Goal: Task Accomplishment & Management: Manage account settings

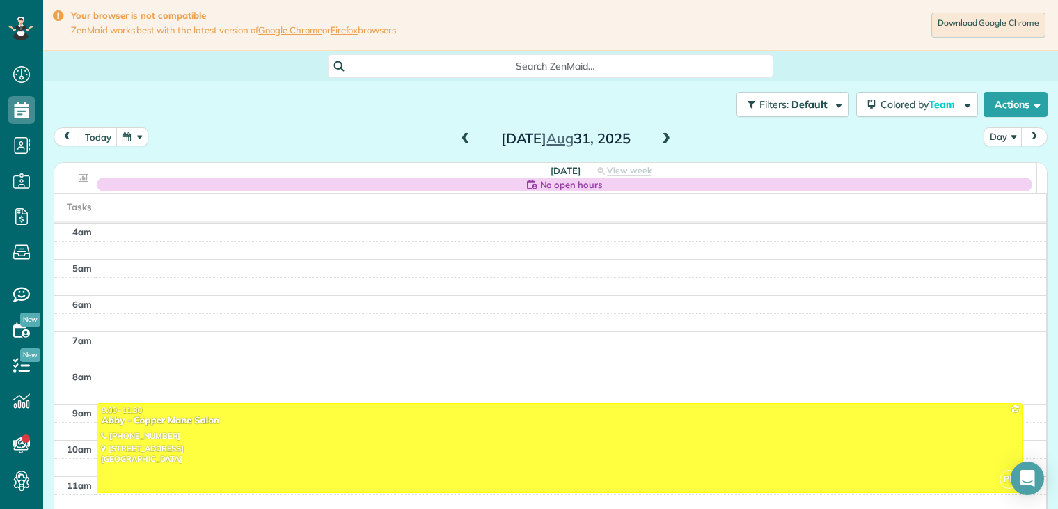
scroll to position [109, 0]
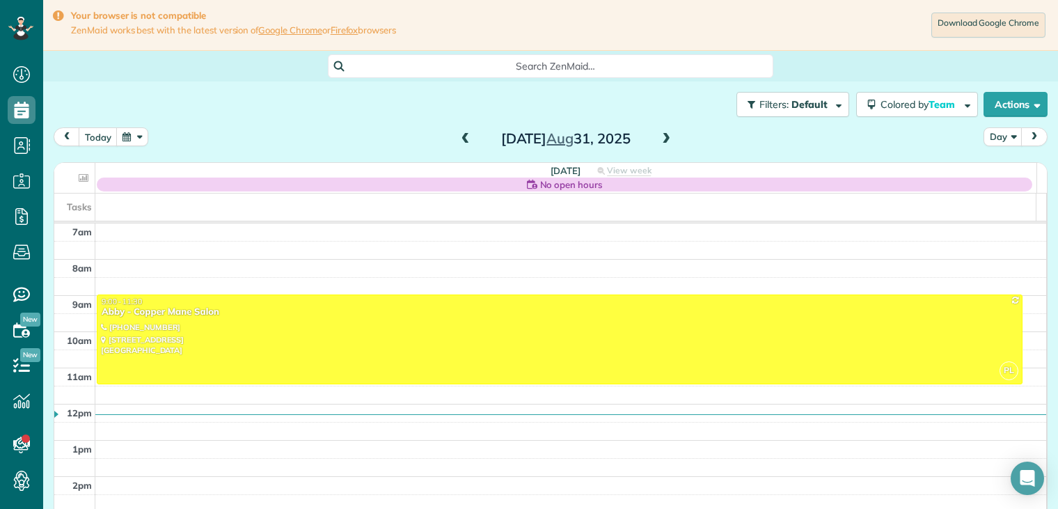
click at [660, 137] on span at bounding box center [665, 139] width 15 height 13
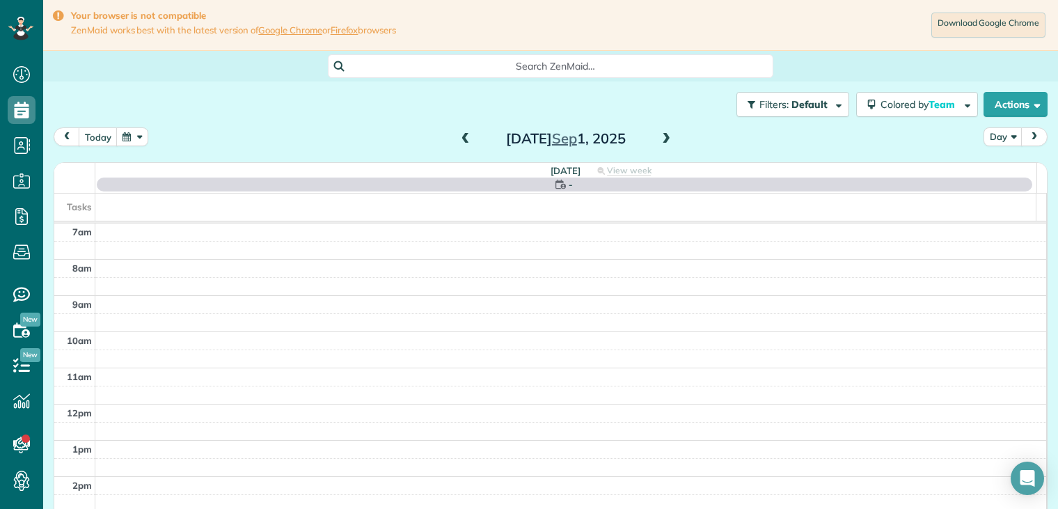
click at [660, 137] on span at bounding box center [665, 139] width 15 height 13
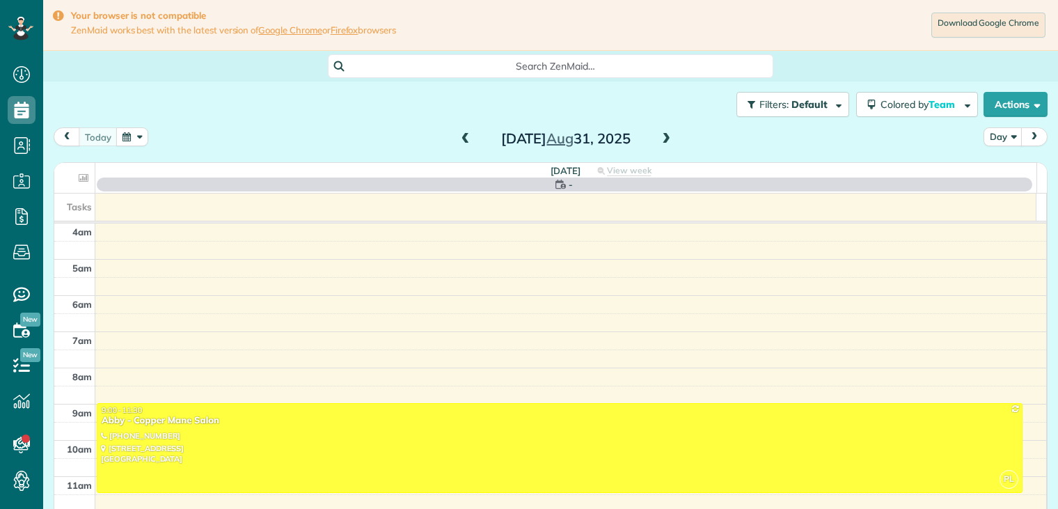
scroll to position [109, 0]
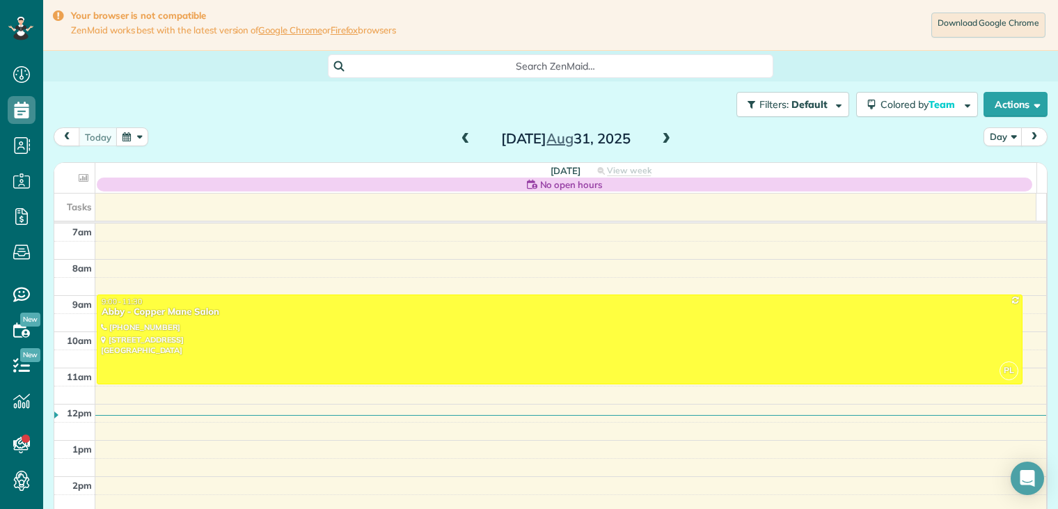
click at [660, 138] on span at bounding box center [665, 139] width 15 height 13
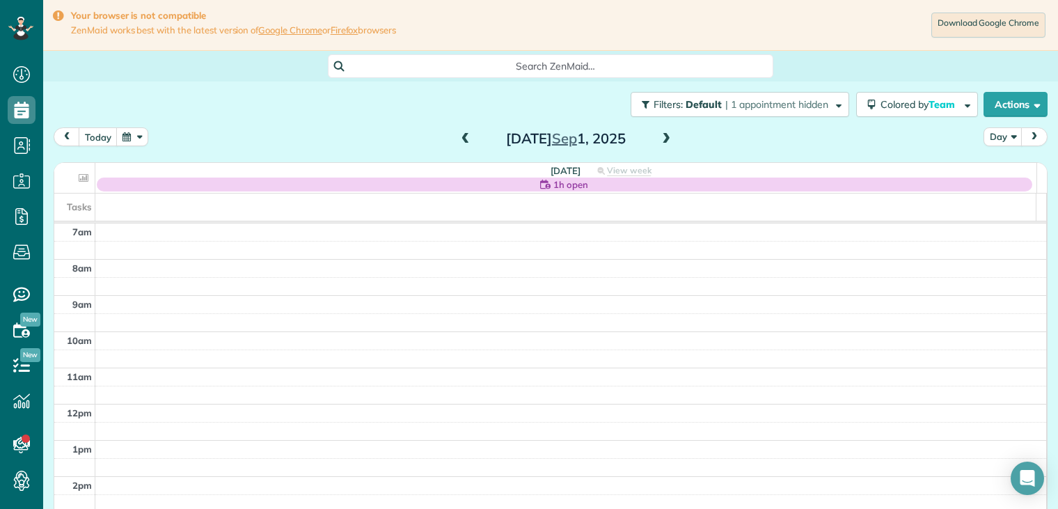
click at [664, 137] on span at bounding box center [665, 139] width 15 height 13
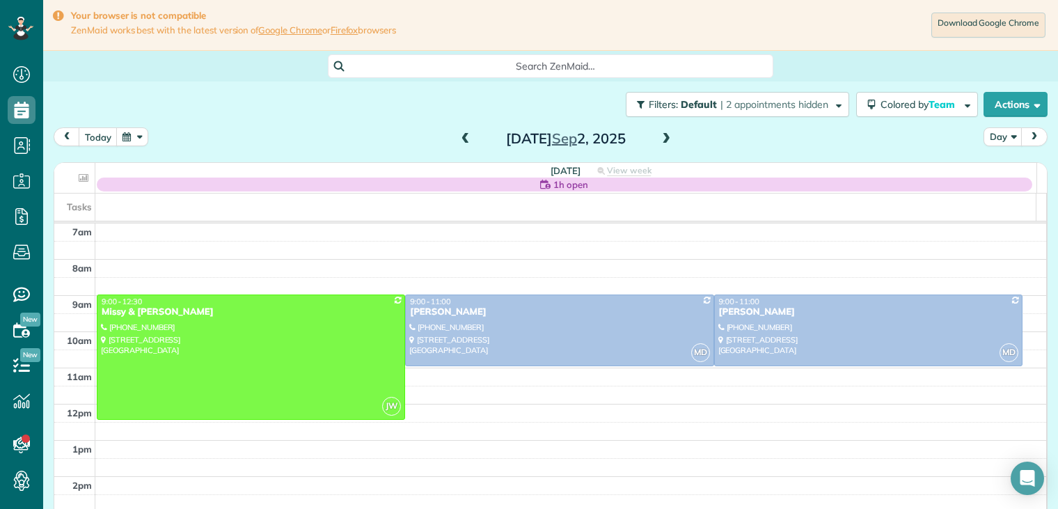
click at [664, 136] on span at bounding box center [665, 139] width 15 height 13
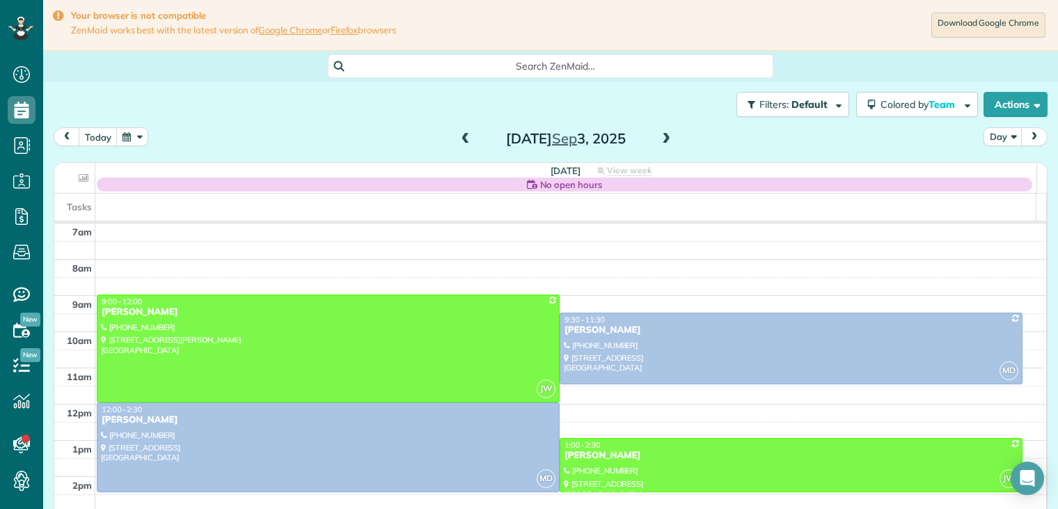
click at [664, 136] on span at bounding box center [665, 139] width 15 height 13
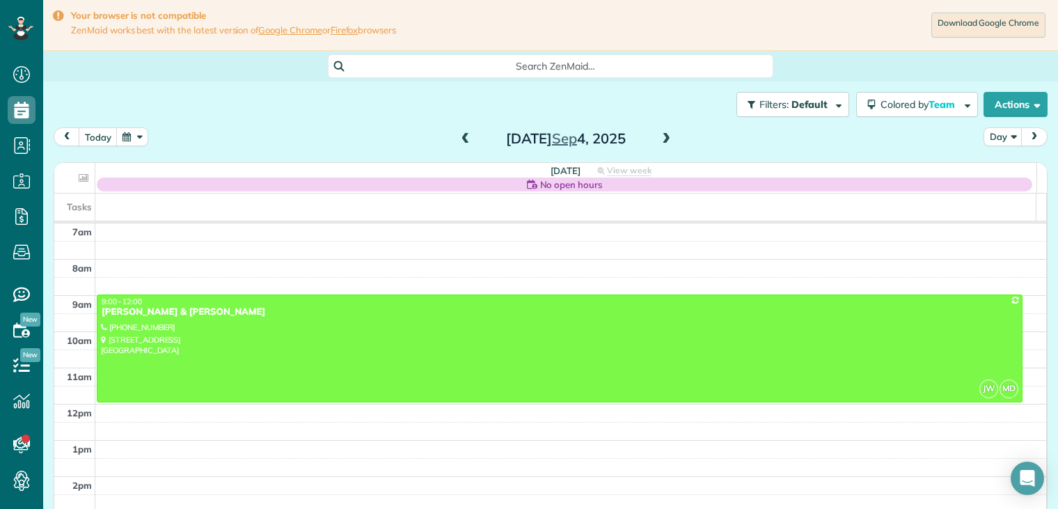
click at [659, 138] on span at bounding box center [665, 139] width 15 height 13
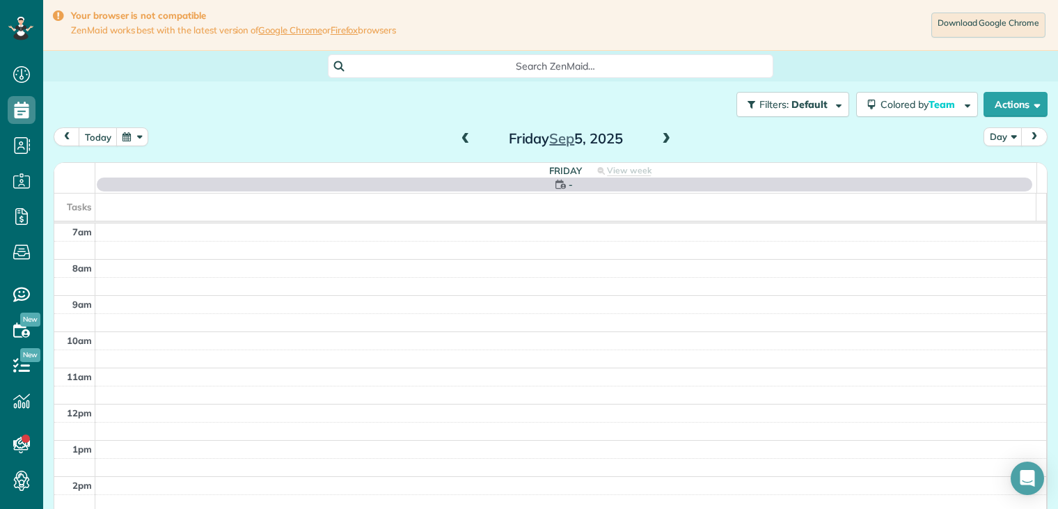
click at [659, 138] on span at bounding box center [665, 139] width 15 height 13
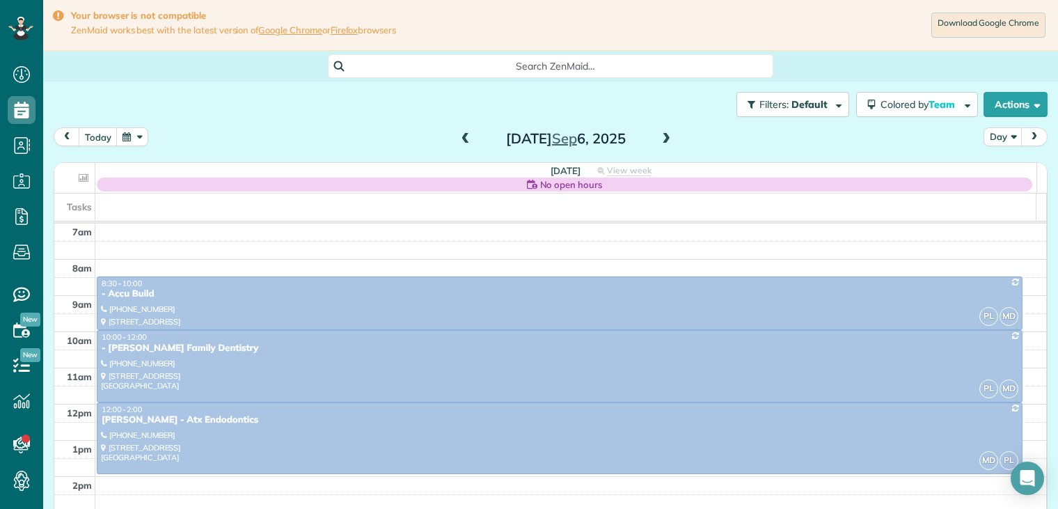
click at [462, 136] on span at bounding box center [465, 139] width 15 height 13
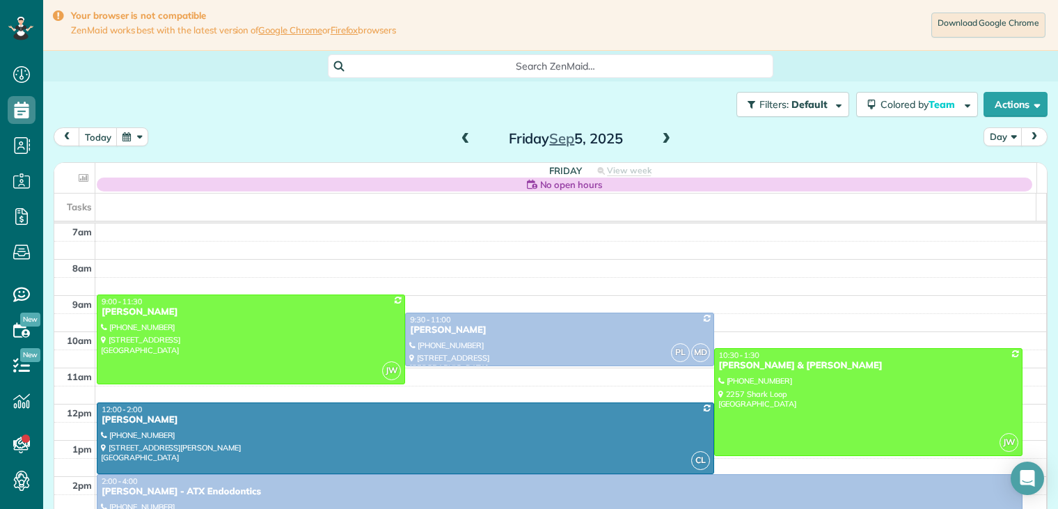
click at [461, 140] on span at bounding box center [465, 139] width 15 height 13
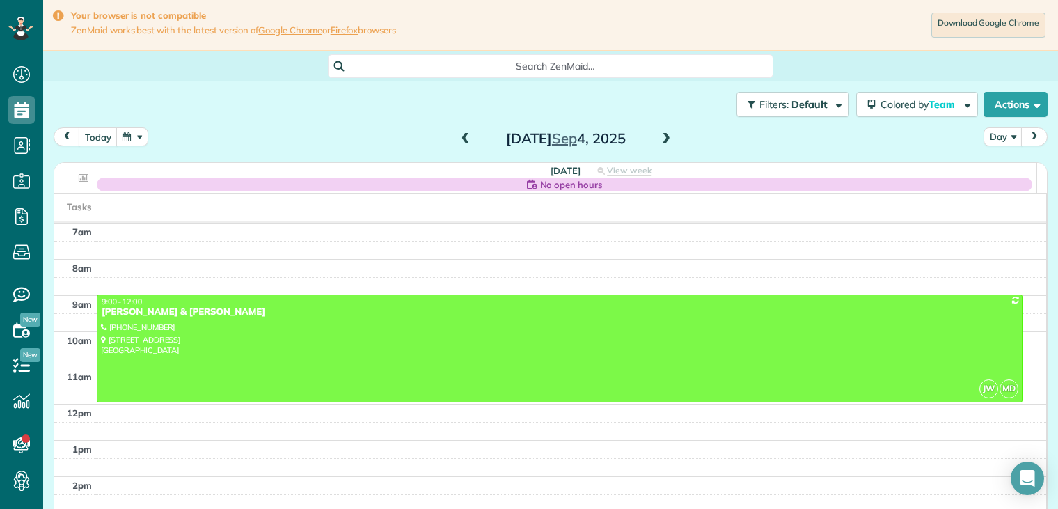
click at [664, 135] on span at bounding box center [665, 139] width 15 height 13
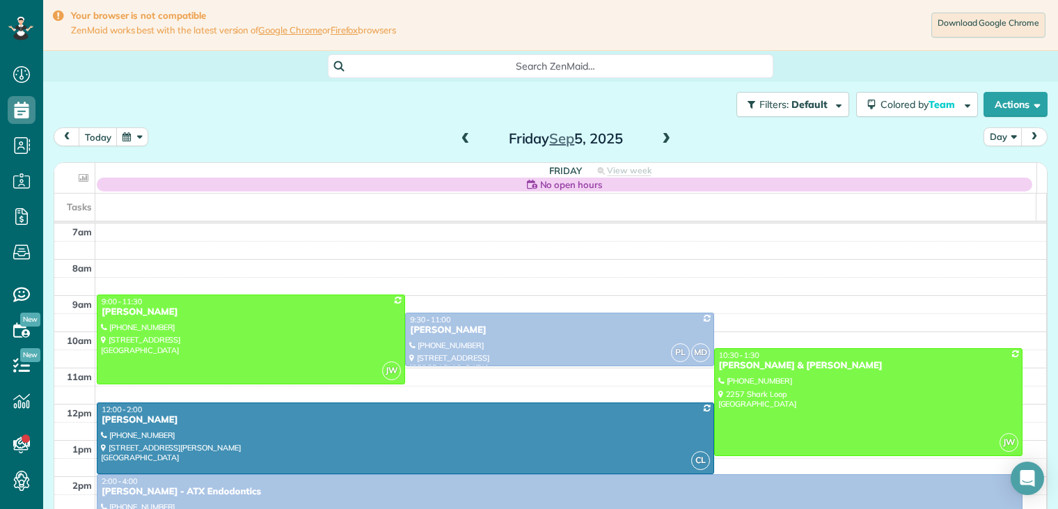
scroll to position [148, 0]
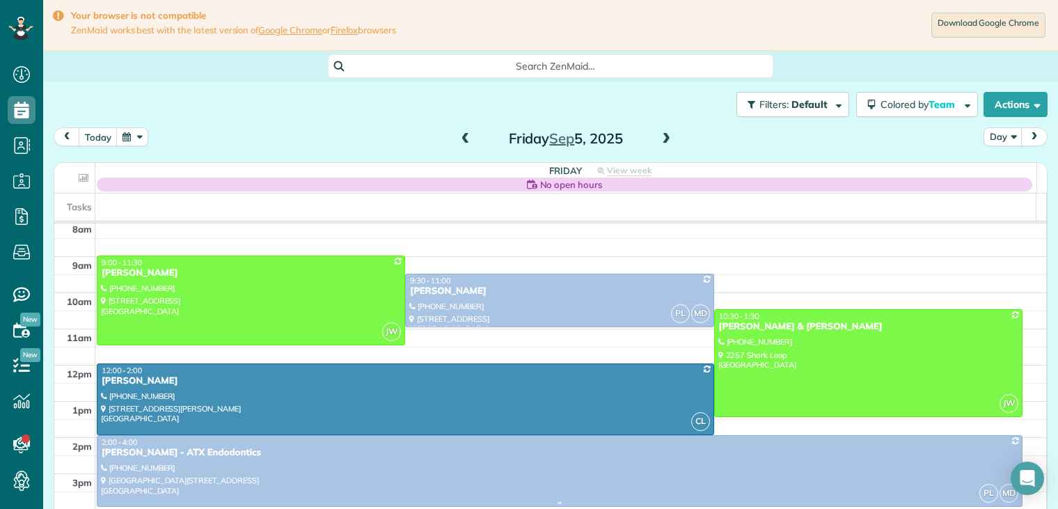
click at [174, 452] on div "[PERSON_NAME] - ATX Endodontics" at bounding box center [559, 453] width 917 height 12
click at [0, 0] on div at bounding box center [0, 0] width 0 height 0
click at [173, 452] on div "[PERSON_NAME] - ATX Endodontics" at bounding box center [559, 453] width 917 height 12
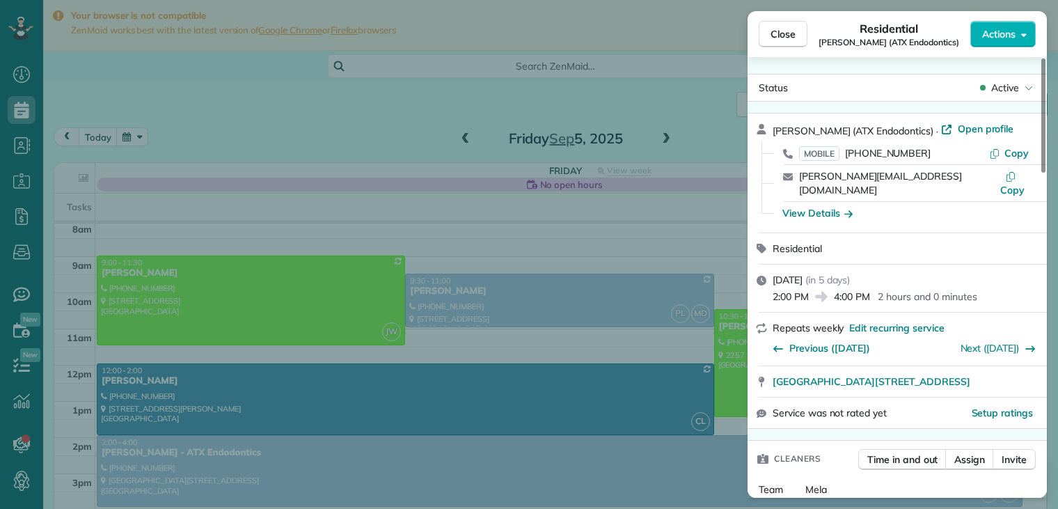
click at [939, 186] on div "[PERSON_NAME][EMAIL_ADDRESS][DOMAIN_NAME] Copy" at bounding box center [905, 183] width 266 height 36
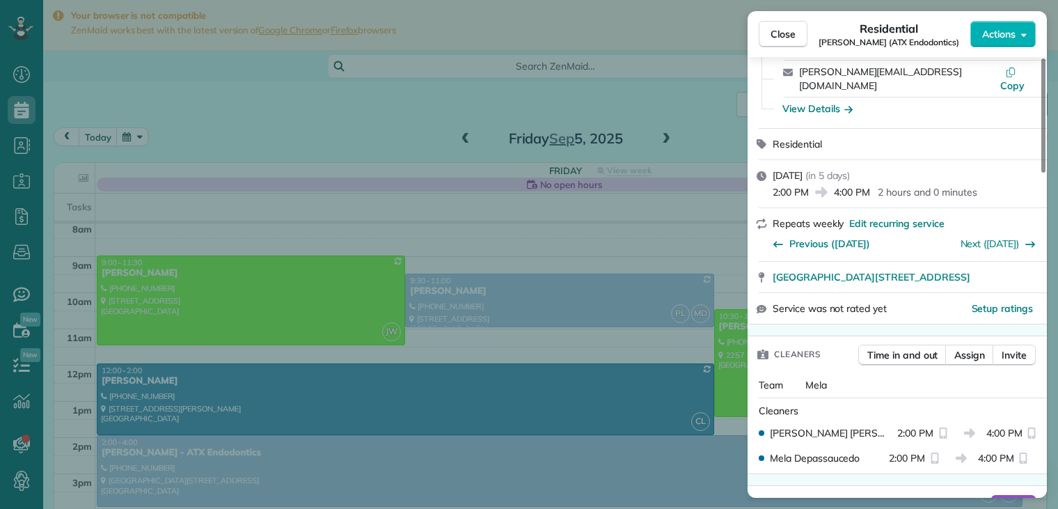
scroll to position [139, 0]
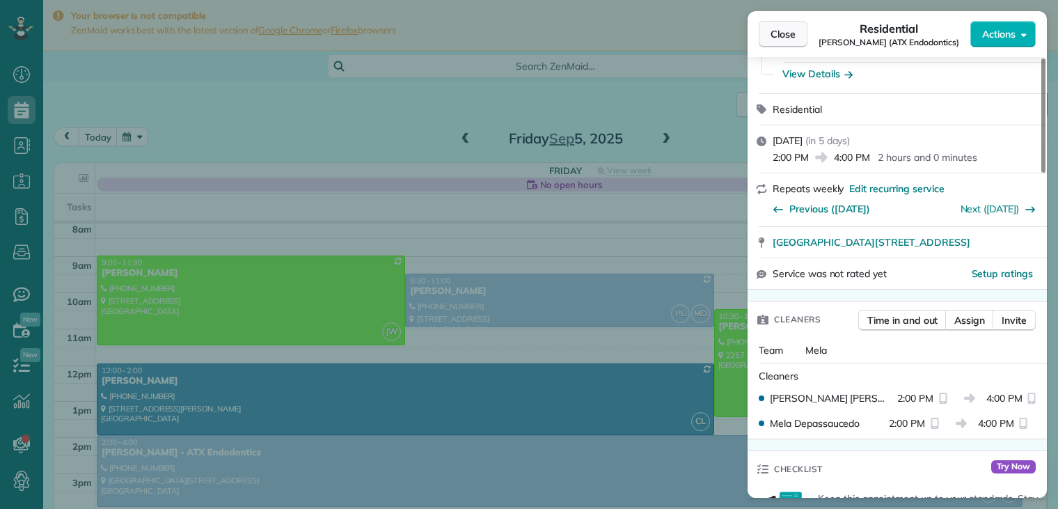
click at [788, 37] on span "Close" at bounding box center [782, 34] width 25 height 14
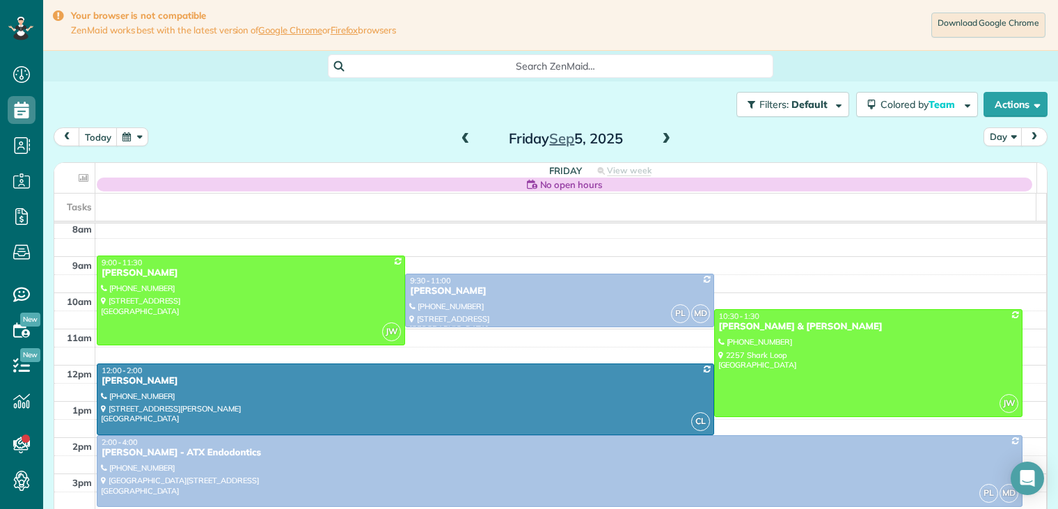
click at [461, 134] on span at bounding box center [465, 139] width 15 height 13
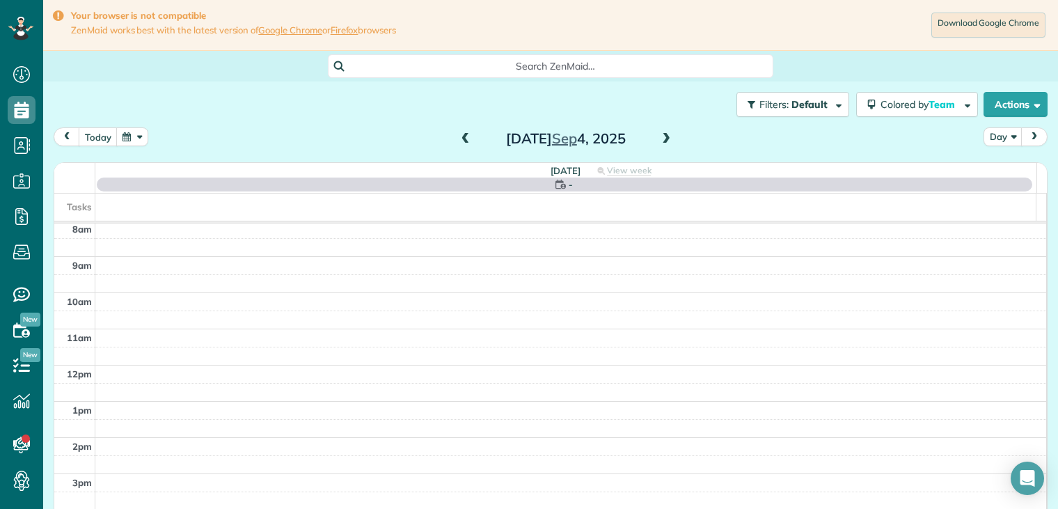
scroll to position [109, 0]
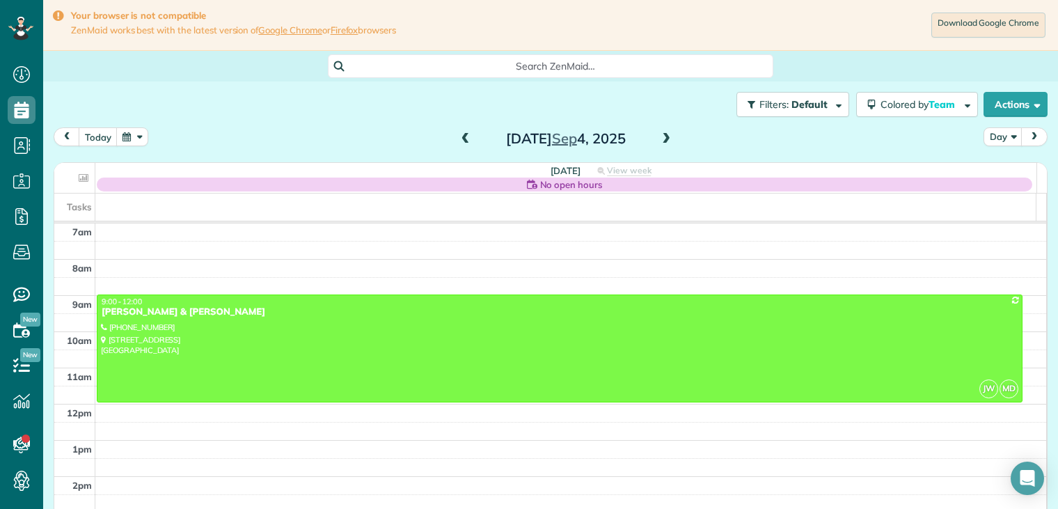
click at [662, 140] on span at bounding box center [665, 139] width 15 height 13
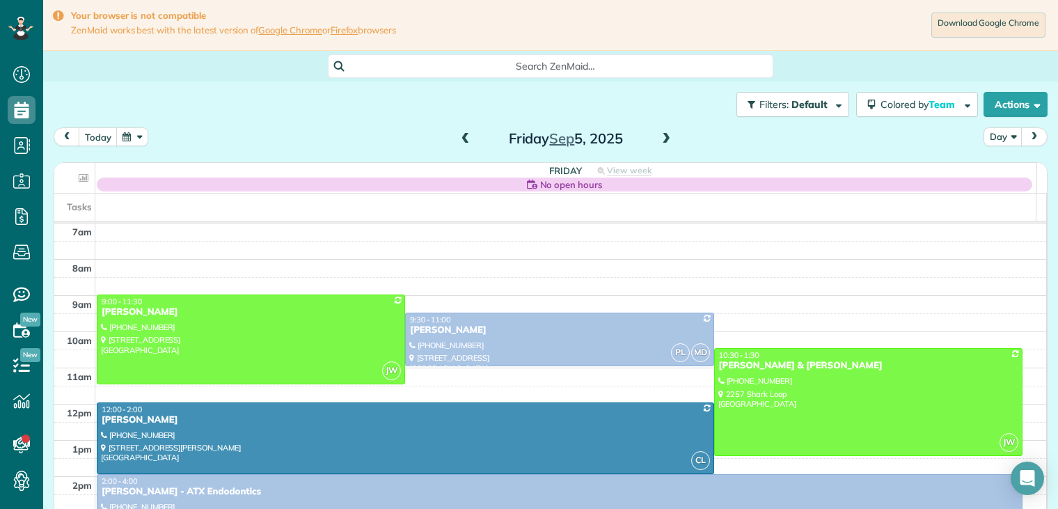
click at [658, 136] on span at bounding box center [665, 139] width 15 height 13
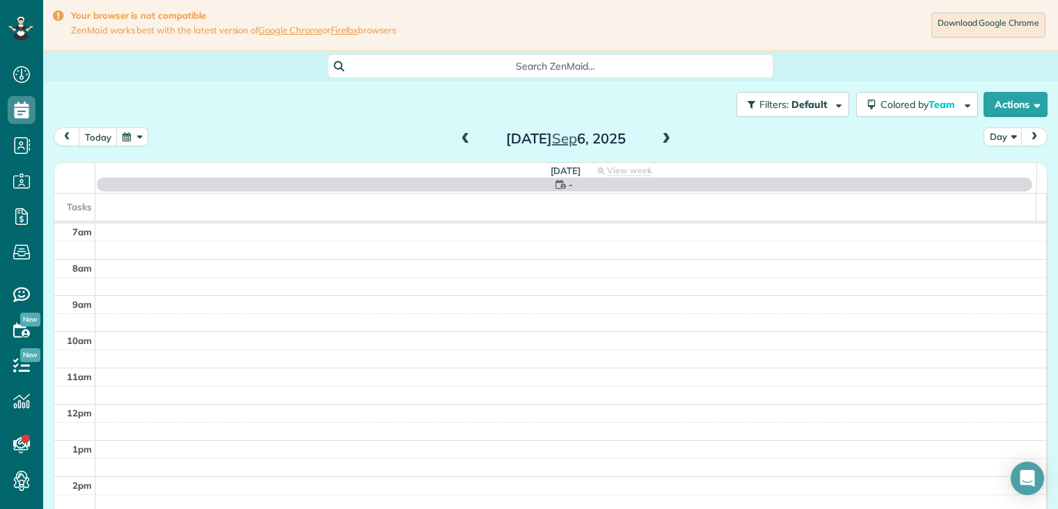
click at [658, 136] on span at bounding box center [665, 139] width 15 height 13
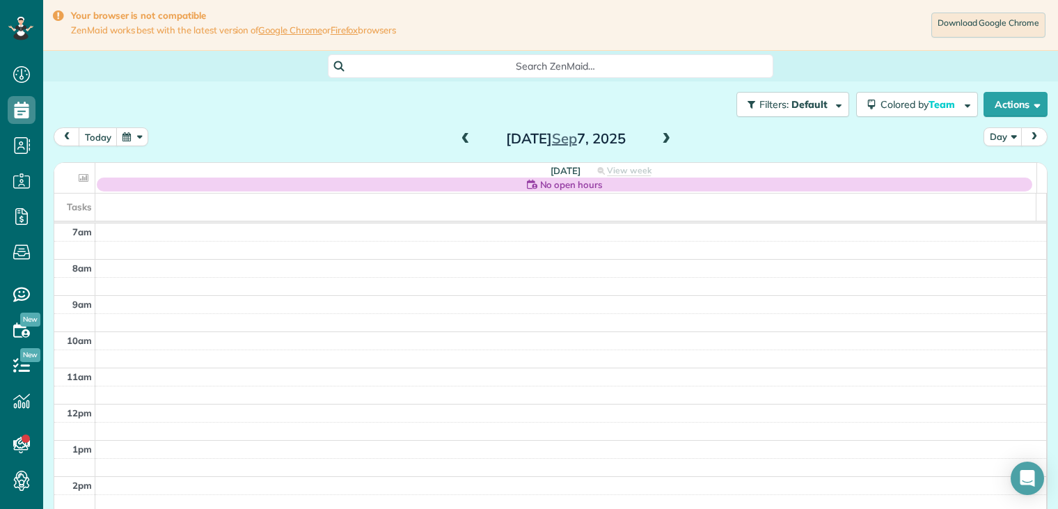
click at [658, 137] on span at bounding box center [665, 139] width 15 height 13
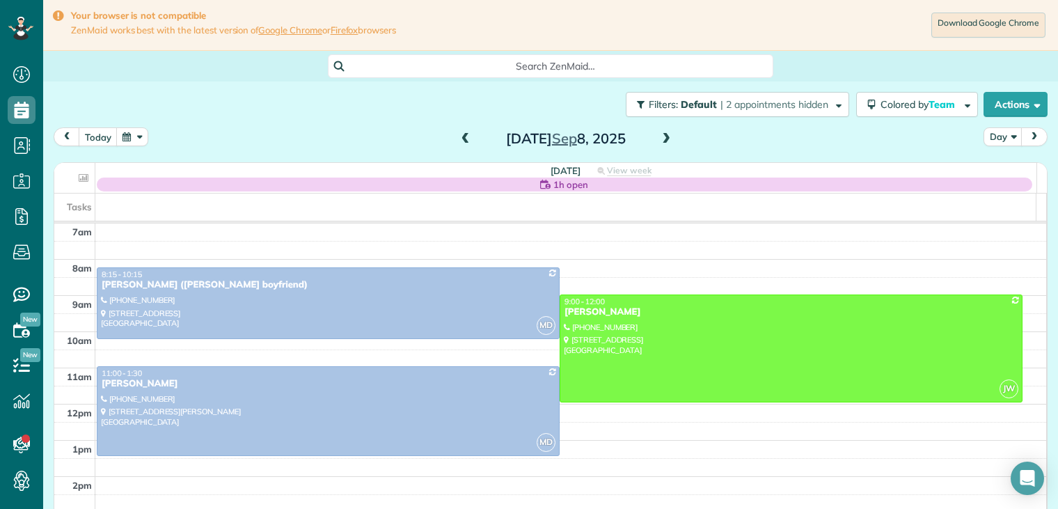
click at [661, 138] on span at bounding box center [665, 139] width 15 height 13
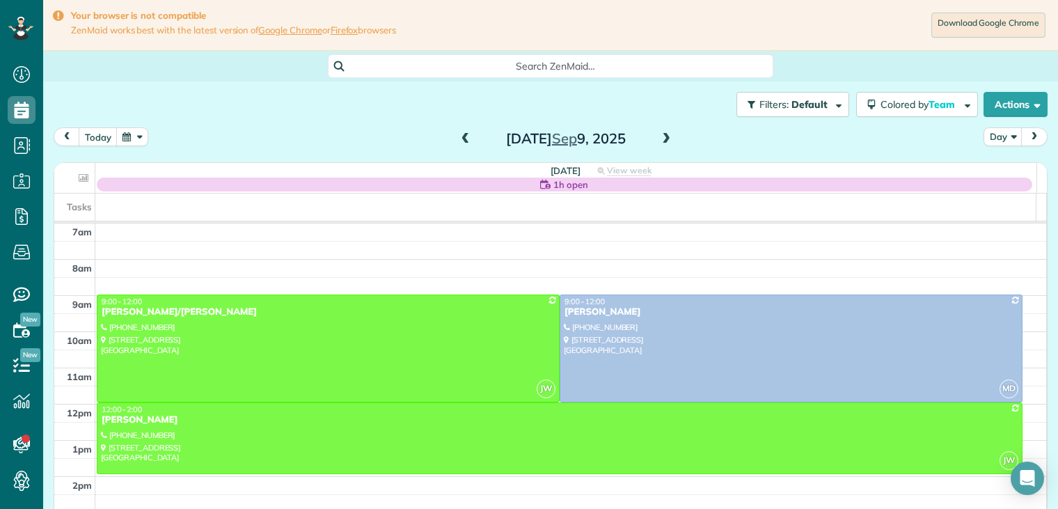
click at [662, 138] on span at bounding box center [665, 139] width 15 height 13
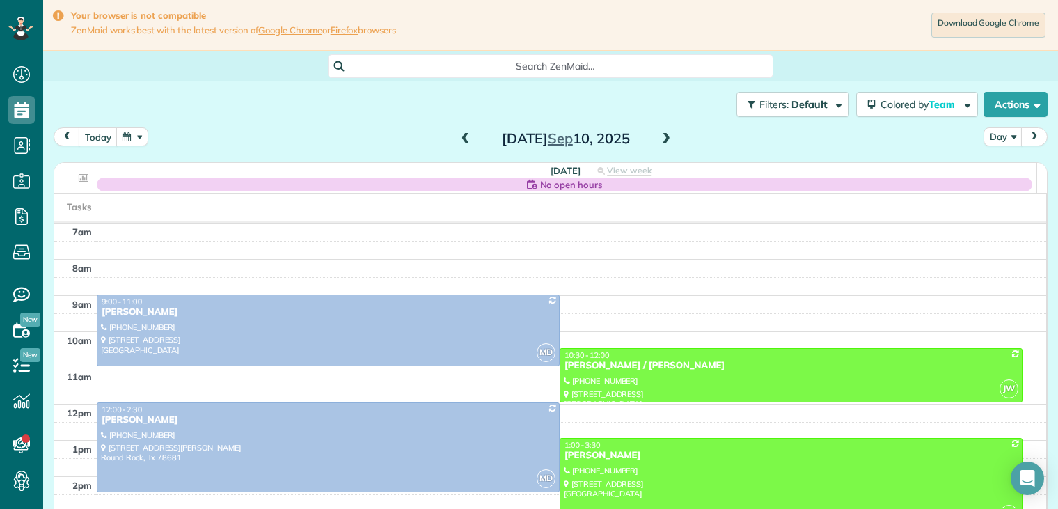
click at [662, 138] on span at bounding box center [665, 139] width 15 height 13
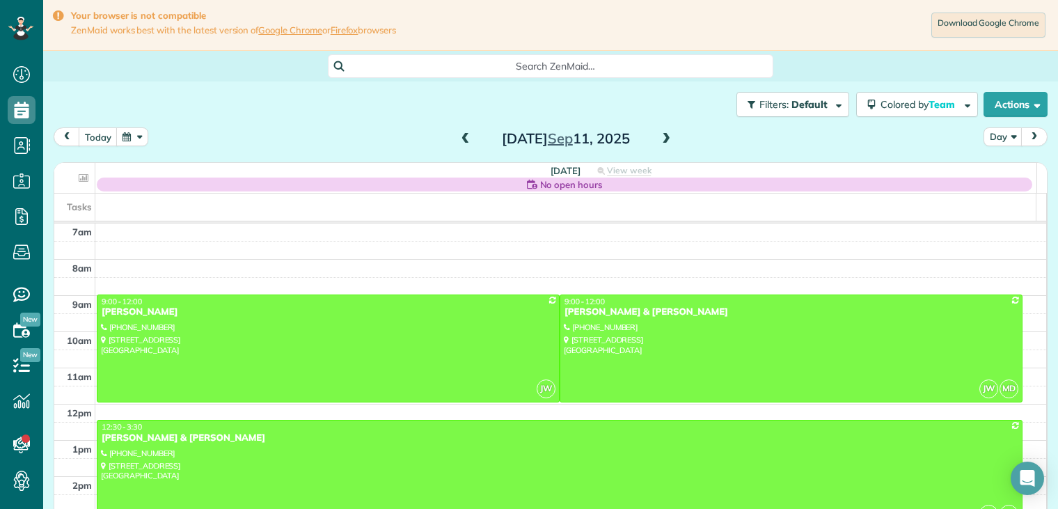
click at [662, 138] on span at bounding box center [665, 139] width 15 height 13
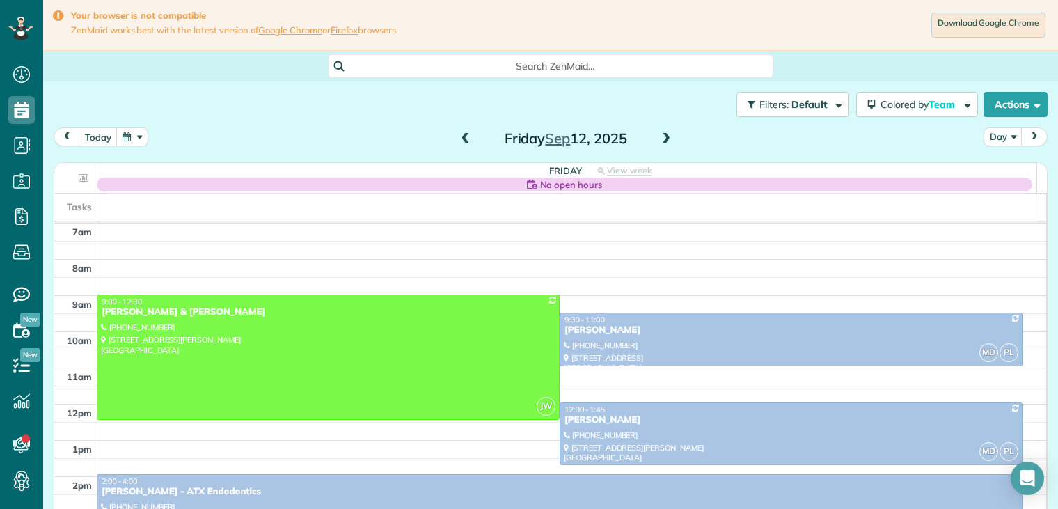
click at [458, 141] on span at bounding box center [465, 139] width 15 height 13
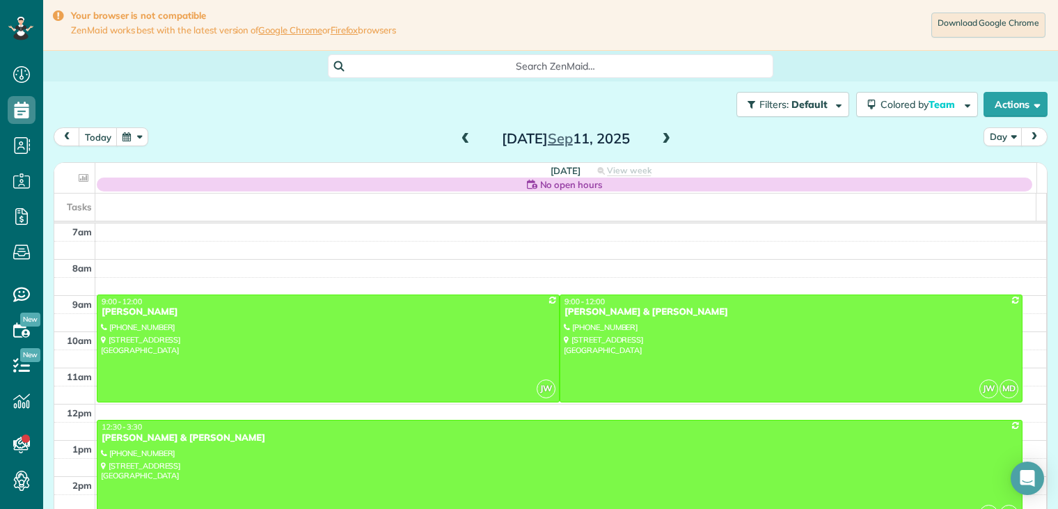
click at [458, 141] on span at bounding box center [465, 139] width 15 height 13
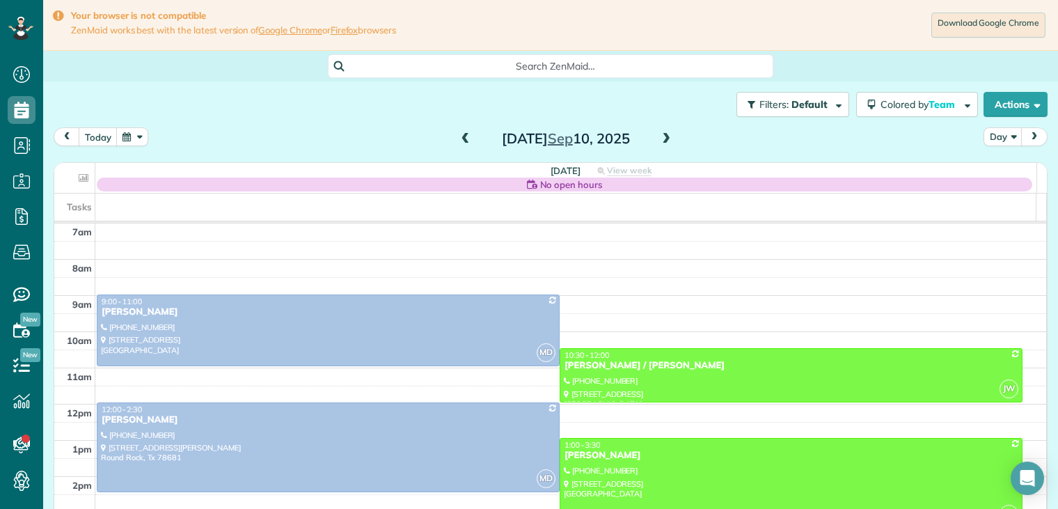
click at [459, 138] on span at bounding box center [465, 139] width 15 height 13
